Goal: Navigation & Orientation: Find specific page/section

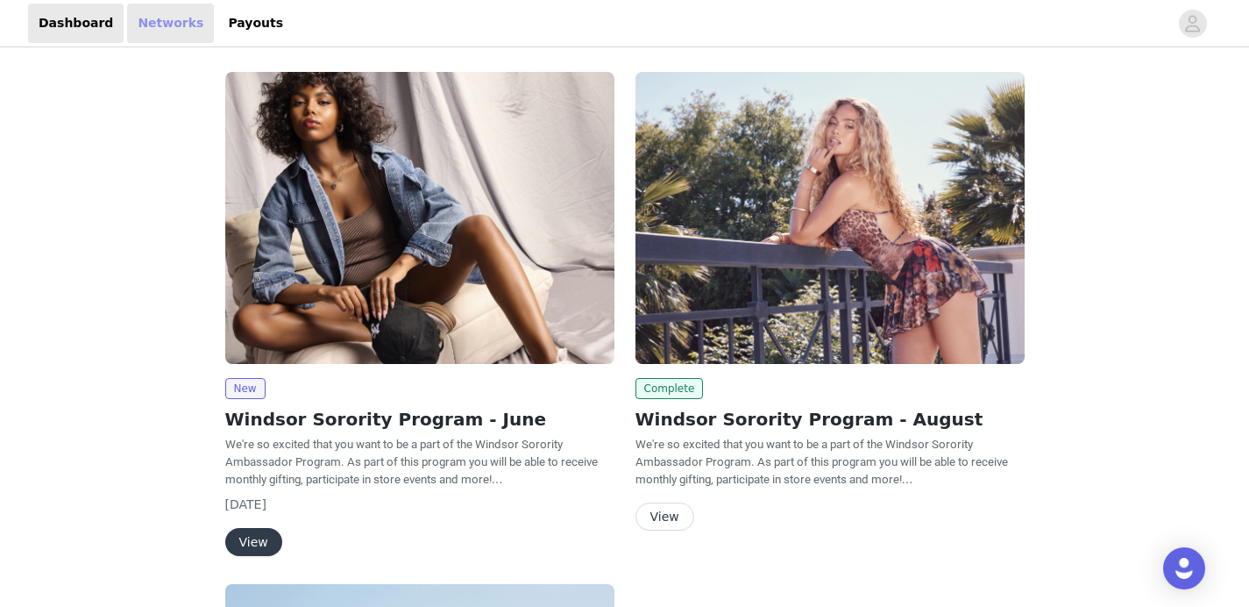
click at [163, 20] on link "Networks" at bounding box center [170, 23] width 87 height 39
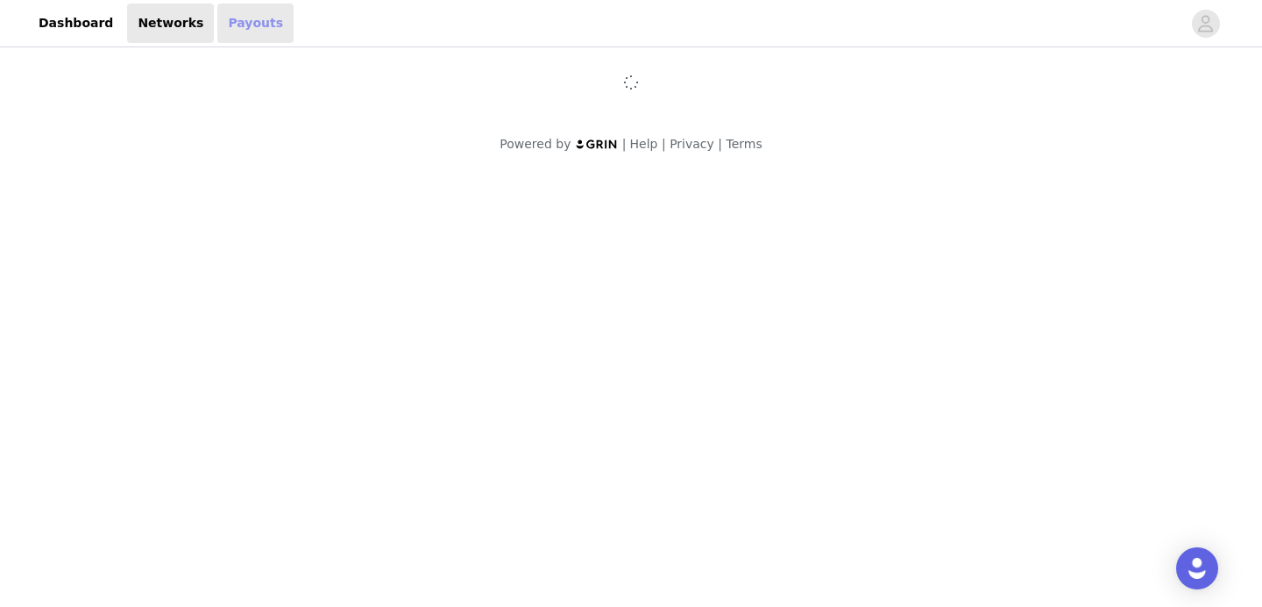
click at [230, 21] on link "Payouts" at bounding box center [255, 23] width 76 height 39
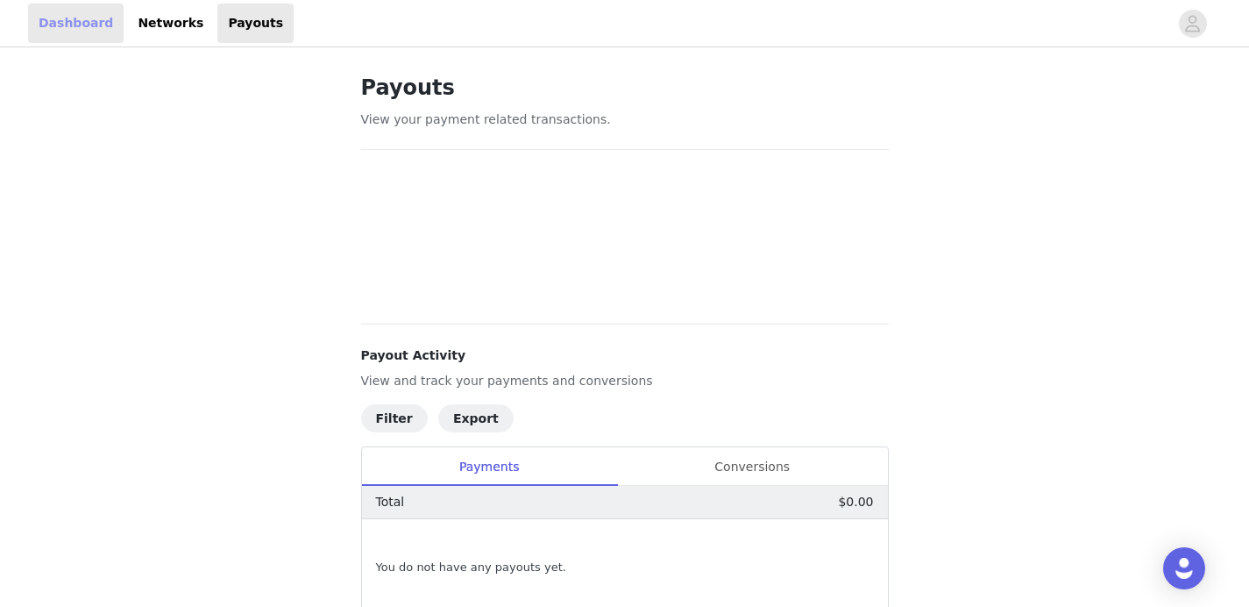
click at [64, 20] on link "Dashboard" at bounding box center [76, 23] width 96 height 39
